Goal: Find specific page/section: Find specific page/section

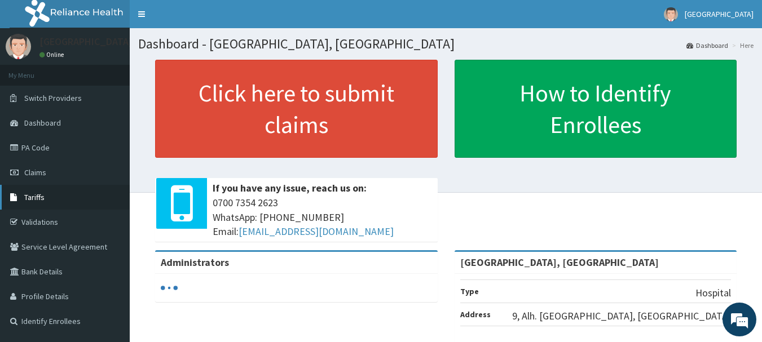
click at [33, 200] on span "Tariffs" at bounding box center [34, 197] width 20 height 10
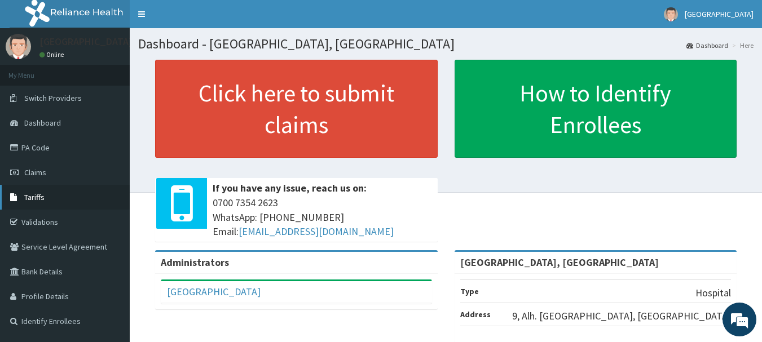
click at [52, 204] on link "Tariffs" at bounding box center [65, 197] width 130 height 25
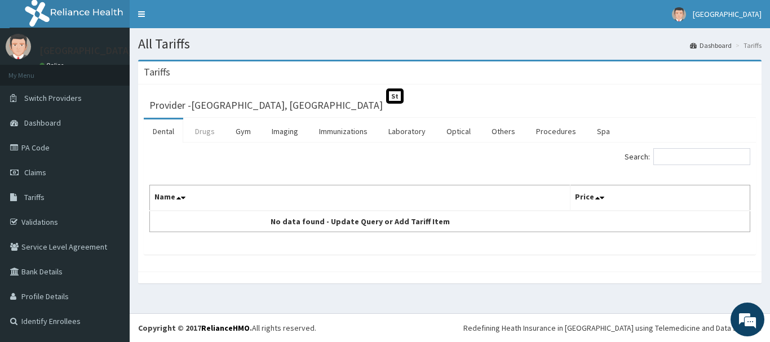
click at [209, 131] on link "Drugs" at bounding box center [205, 132] width 38 height 24
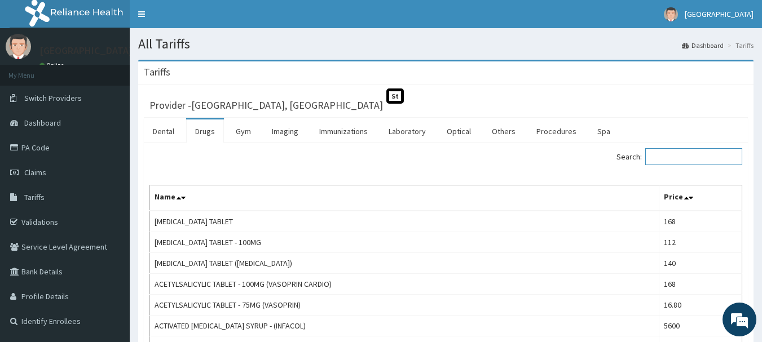
click at [673, 157] on input "Search:" at bounding box center [693, 156] width 97 height 17
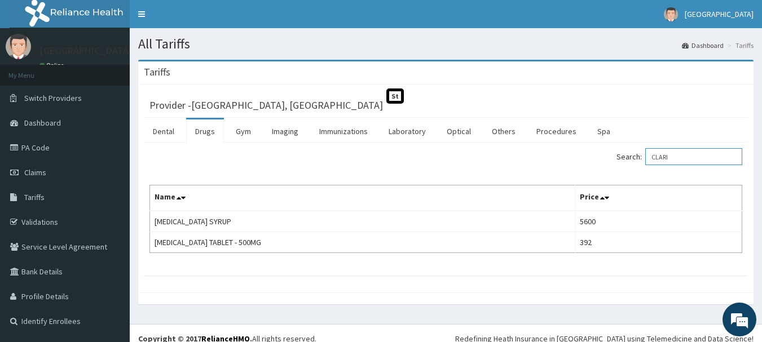
type input "CLARI"
click at [56, 143] on link "PA Code" at bounding box center [65, 147] width 130 height 25
